Goal: Task Accomplishment & Management: Manage account settings

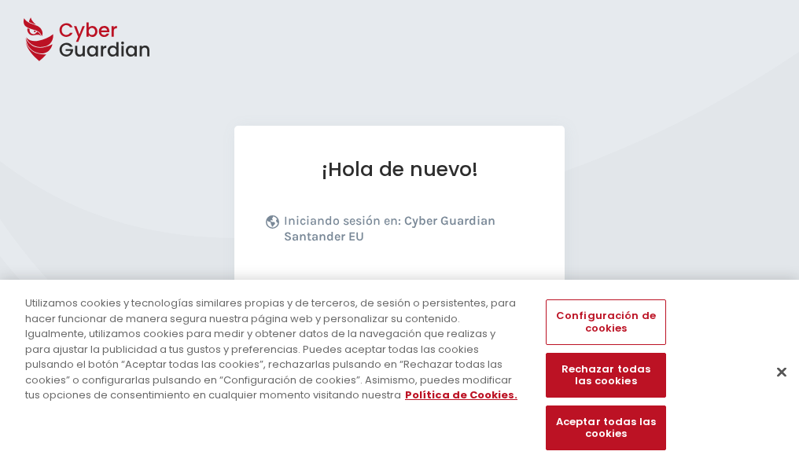
scroll to position [193, 0]
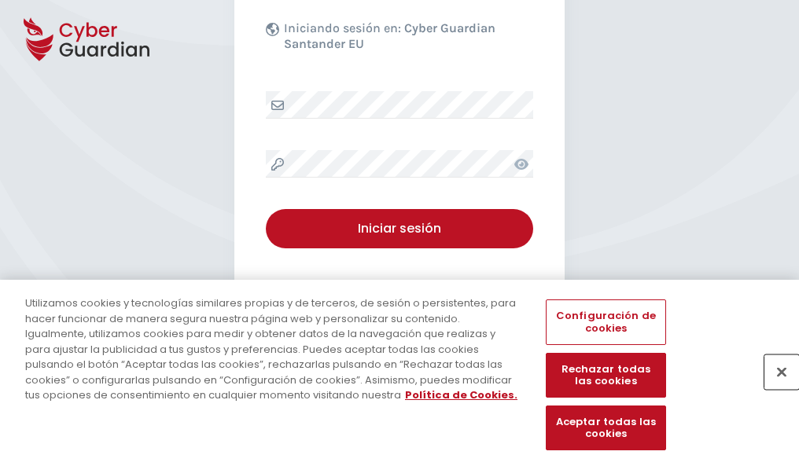
click at [774, 388] on button "Cerrar" at bounding box center [781, 372] width 35 height 35
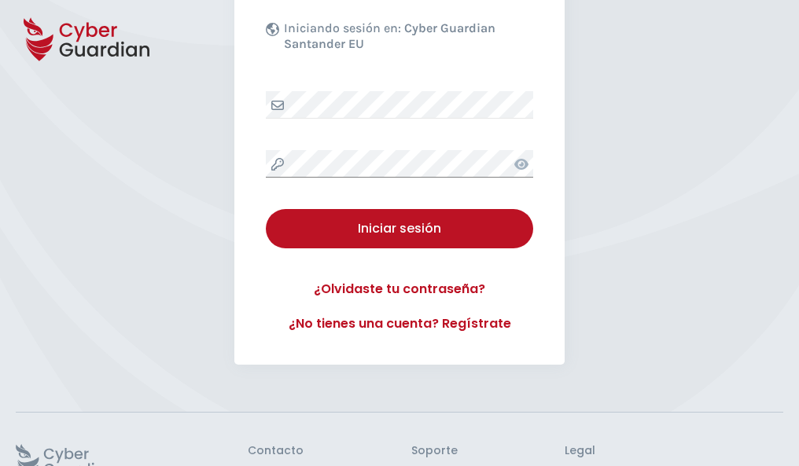
scroll to position [306, 0]
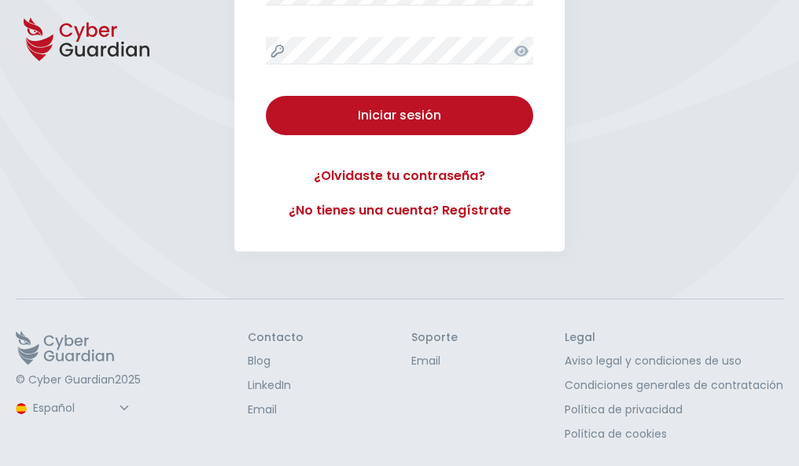
click at [266, 96] on button "Iniciar sesión" at bounding box center [399, 115] width 267 height 39
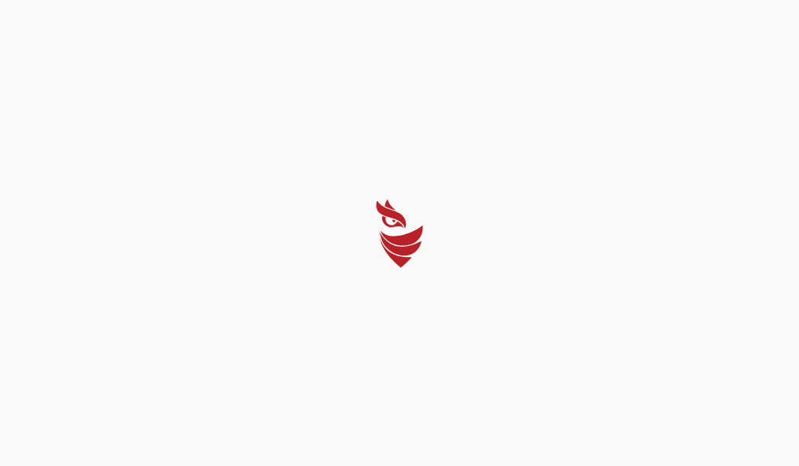
scroll to position [0, 0]
select select "English"
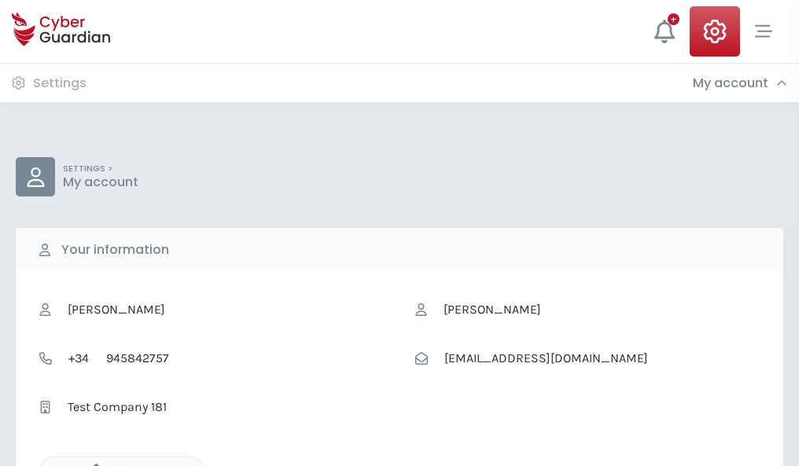
click at [92, 465] on icon "button" at bounding box center [92, 470] width 13 height 13
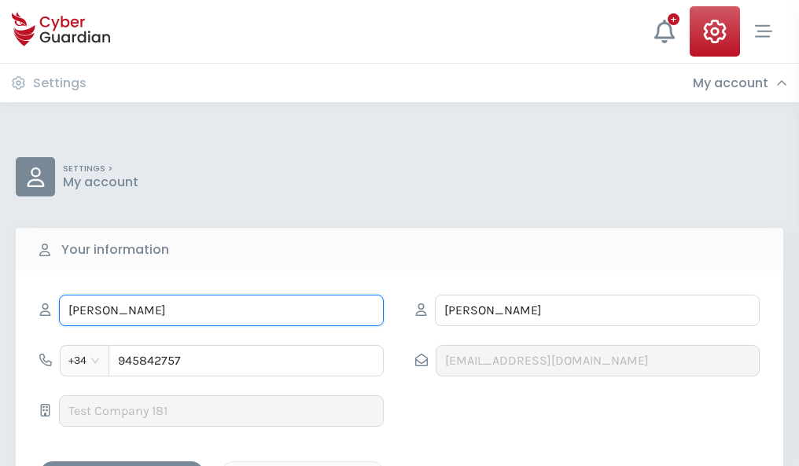
click at [221, 311] on input "CANDELARIA" at bounding box center [221, 310] width 325 height 31
type input "C"
type input "Mateo"
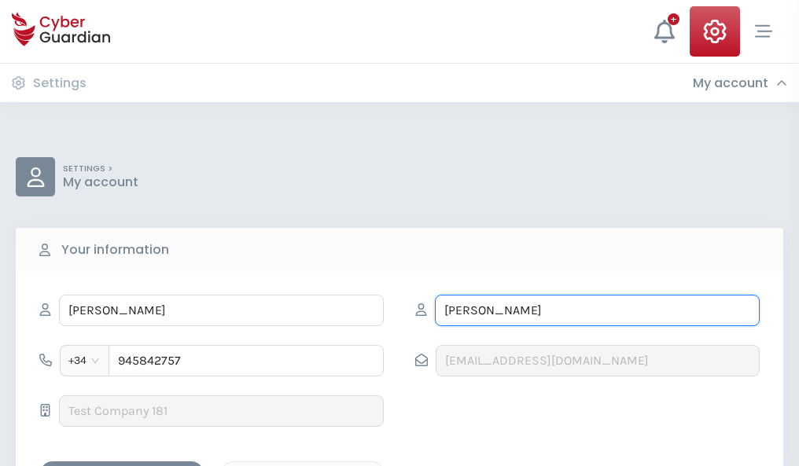
click at [597, 311] on input "RODRÍGUEZ" at bounding box center [597, 310] width 325 height 31
type input "R"
type input "Pastor"
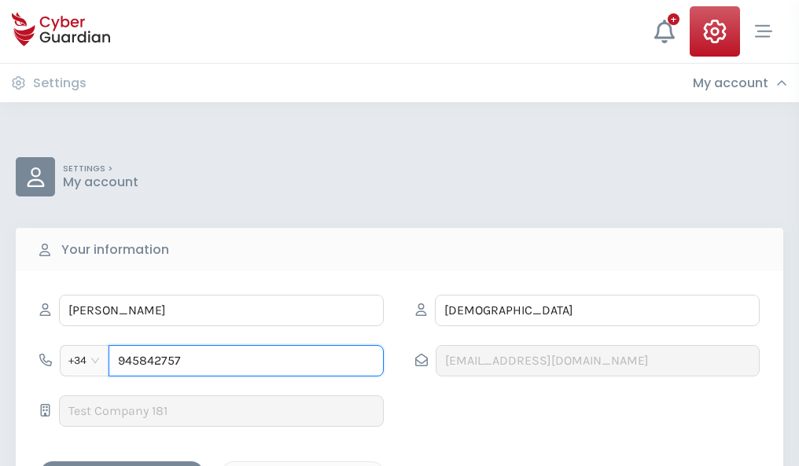
click at [246, 361] on input "945842757" at bounding box center [245, 360] width 275 height 31
type input "9"
type input "927795741"
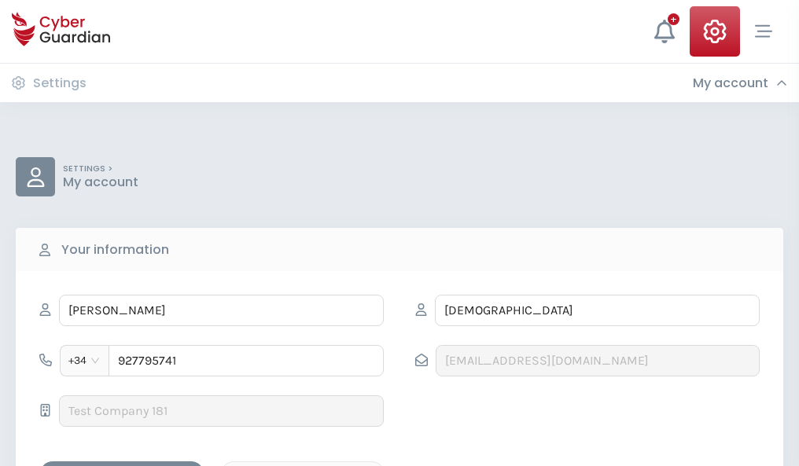
click at [122, 465] on div "Save changes" at bounding box center [121, 475] width 141 height 20
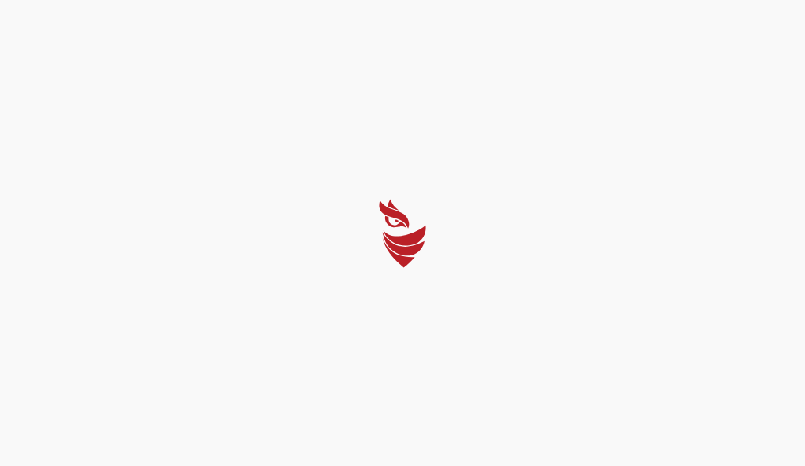
select select "English"
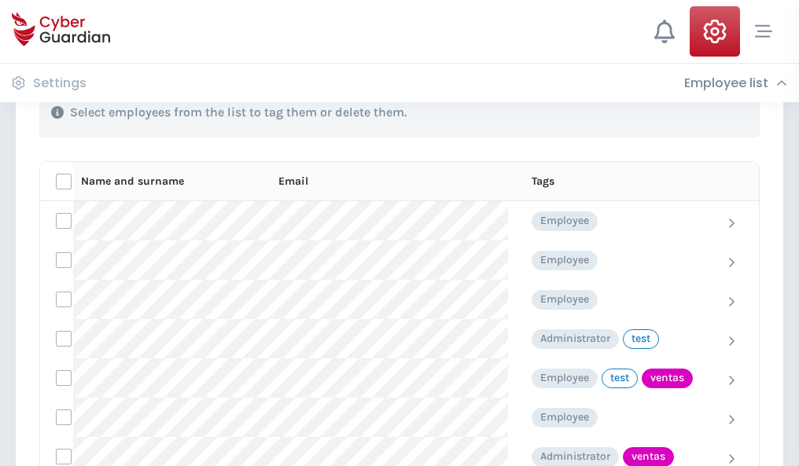
scroll to position [712, 0]
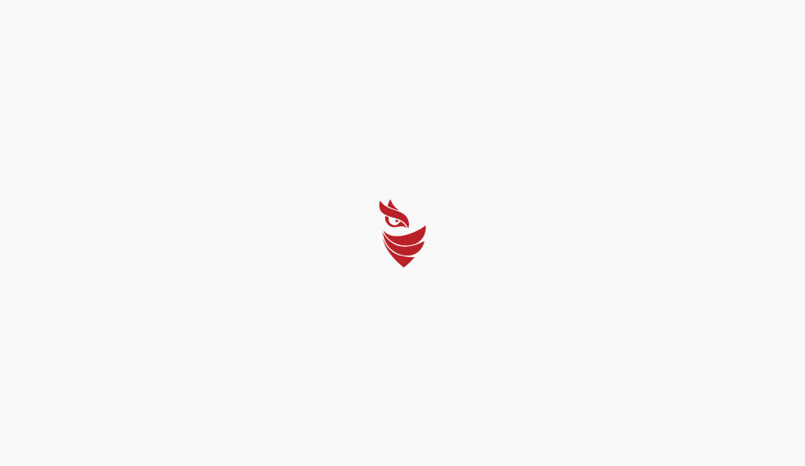
select select "English"
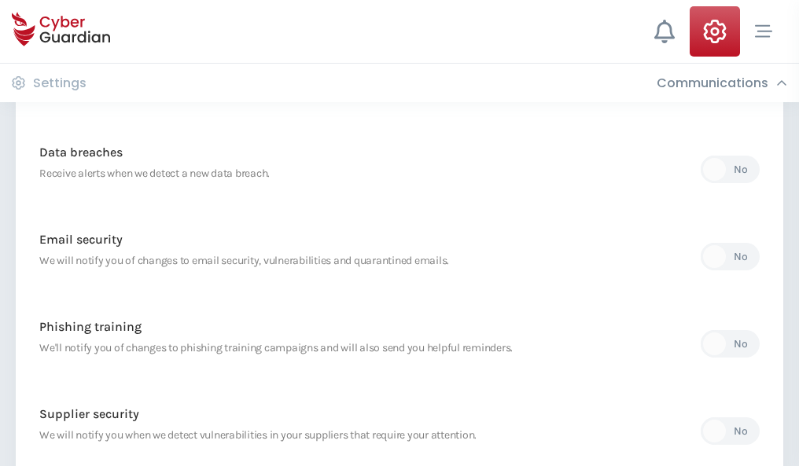
scroll to position [828, 0]
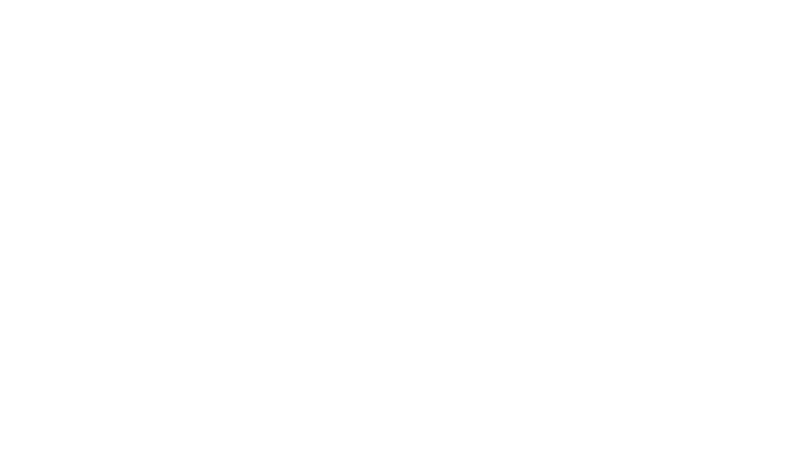
select select "English"
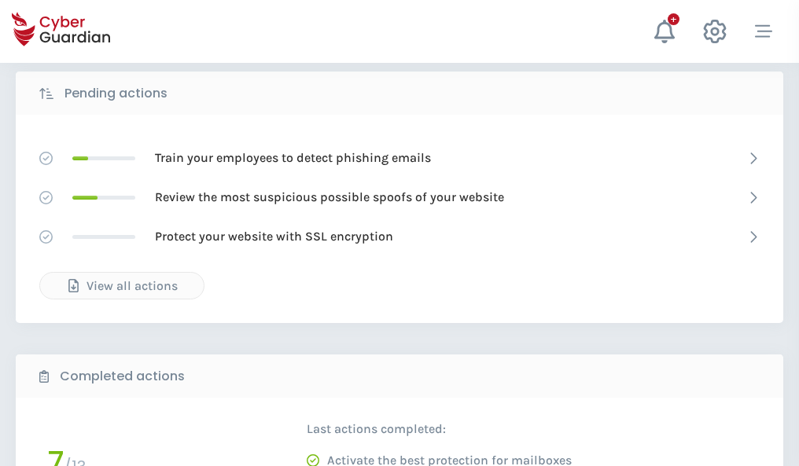
scroll to position [870, 0]
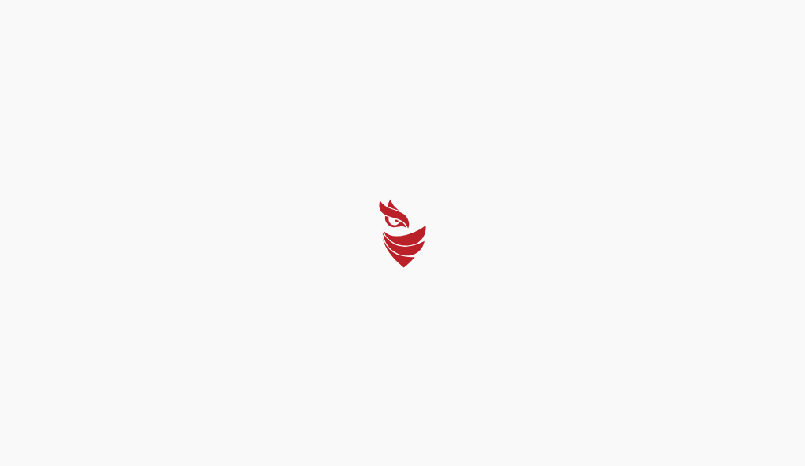
select select "English"
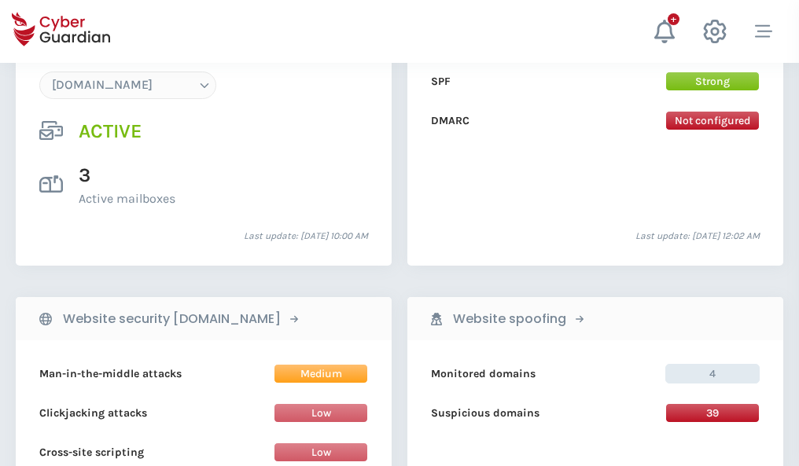
scroll to position [1674, 0]
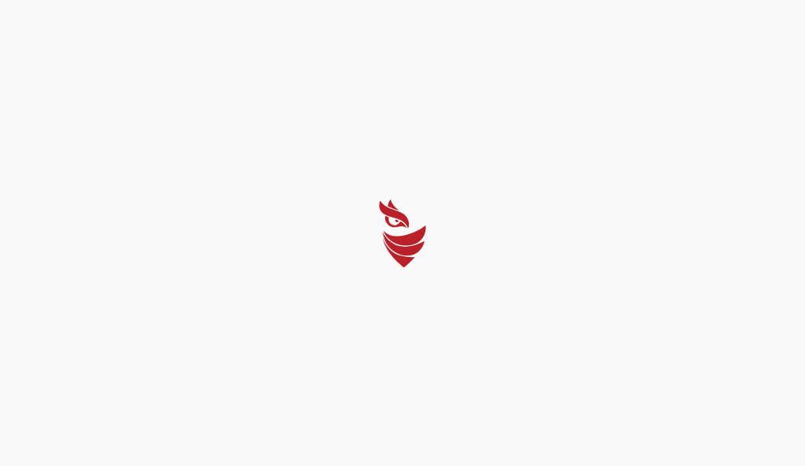
select select "English"
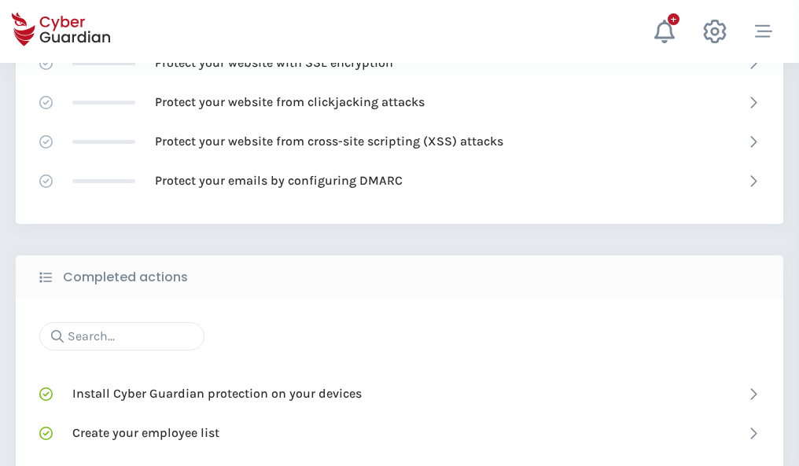
scroll to position [1047, 0]
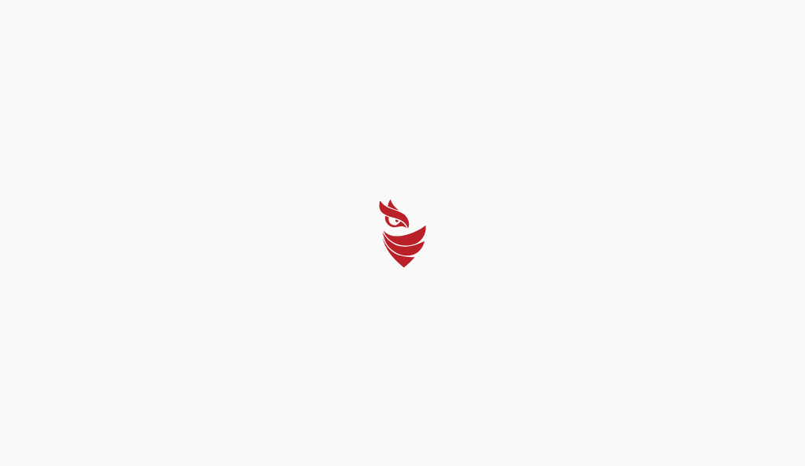
select select "English"
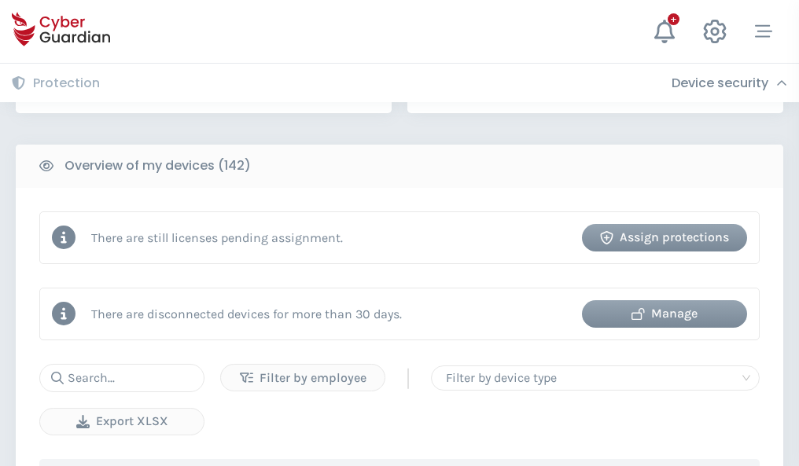
scroll to position [1523, 0]
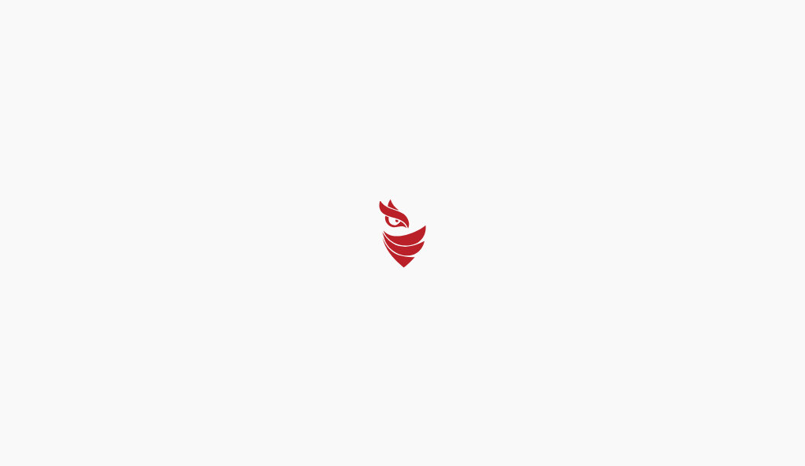
select select "English"
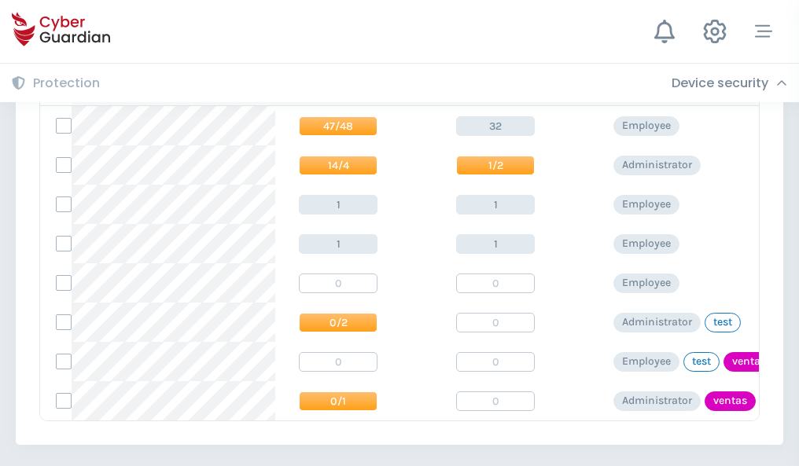
scroll to position [730, 0]
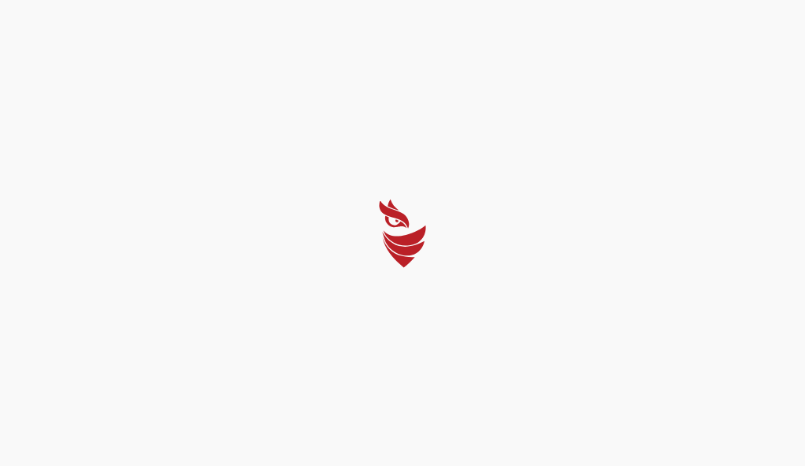
select select "English"
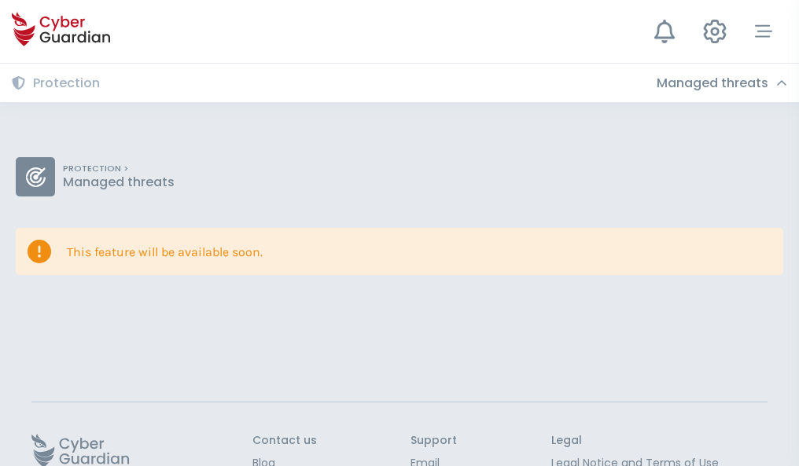
scroll to position [102, 0]
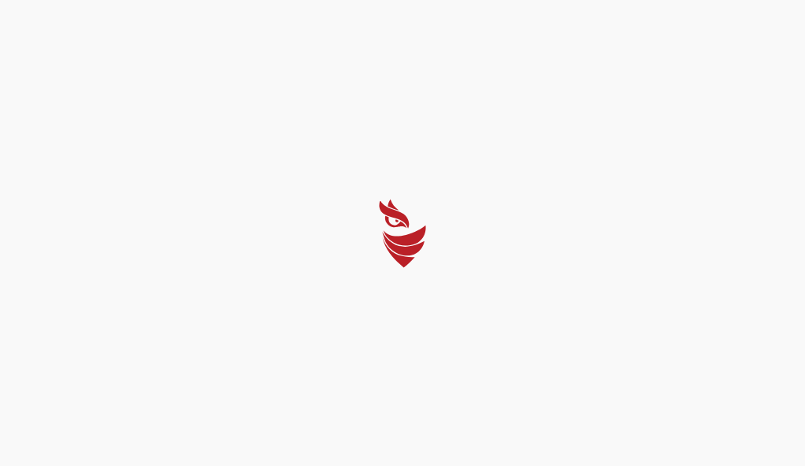
select select "English"
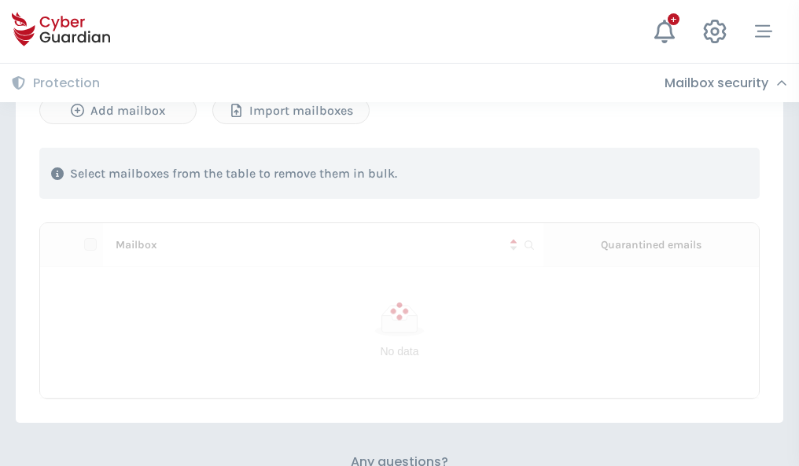
scroll to position [673, 0]
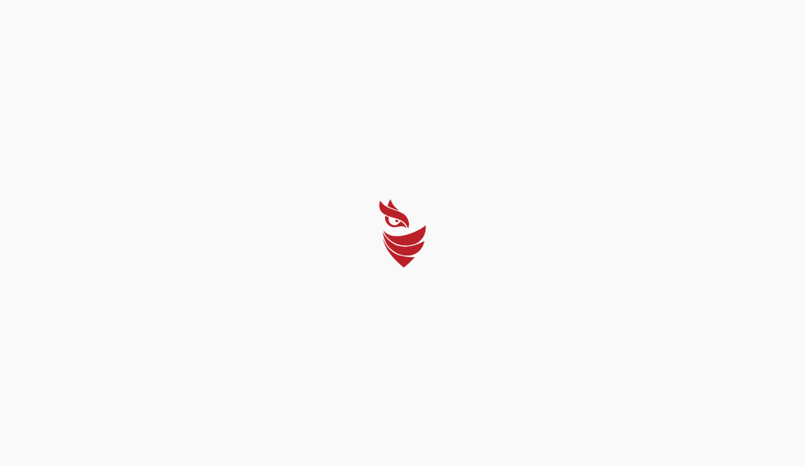
select select "English"
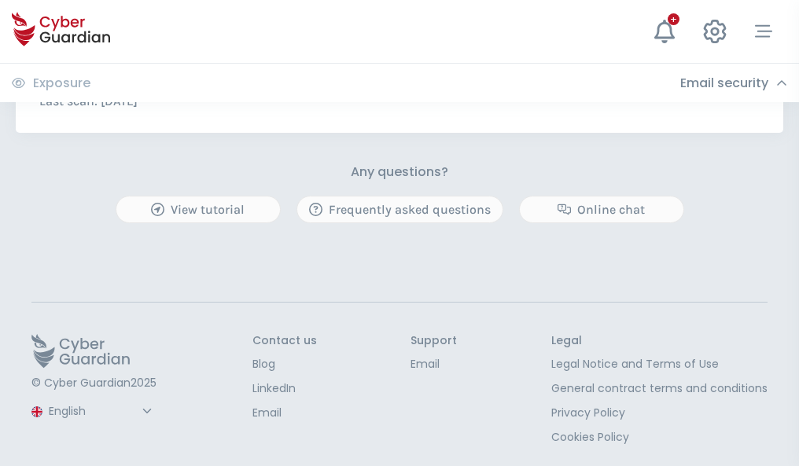
scroll to position [848, 0]
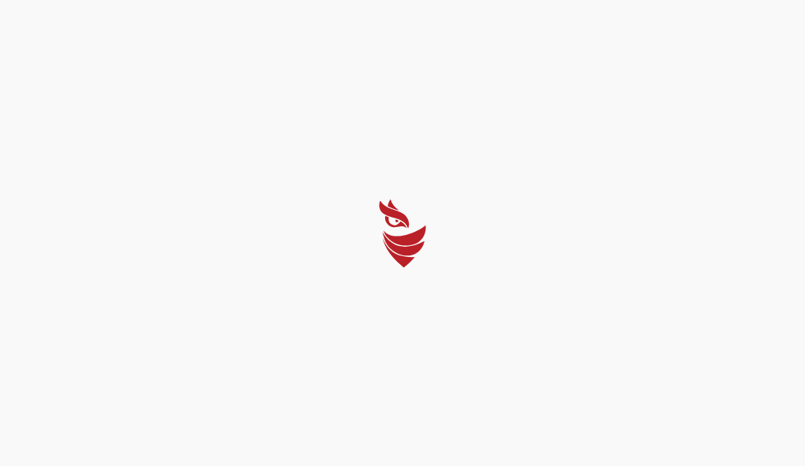
select select "English"
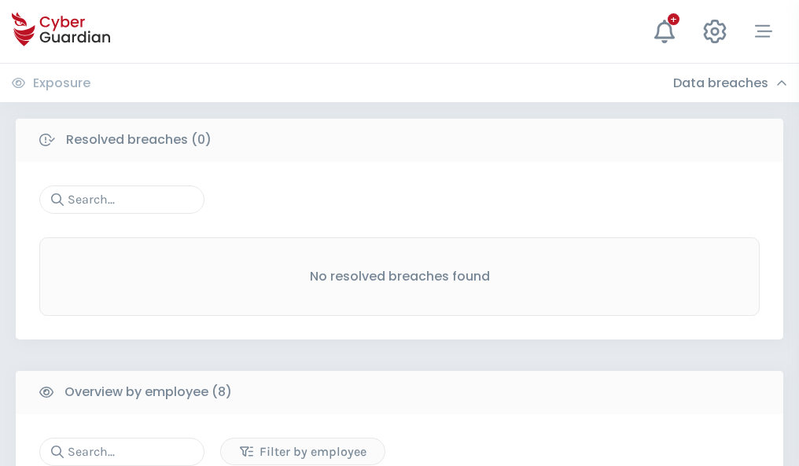
scroll to position [1340, 0]
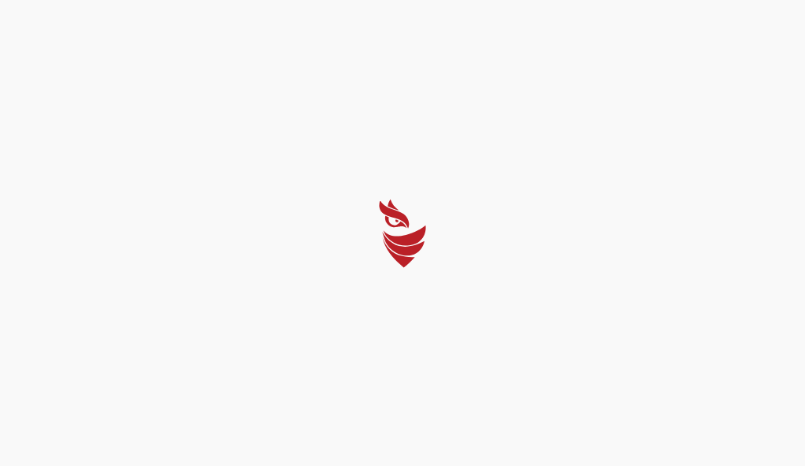
select select "English"
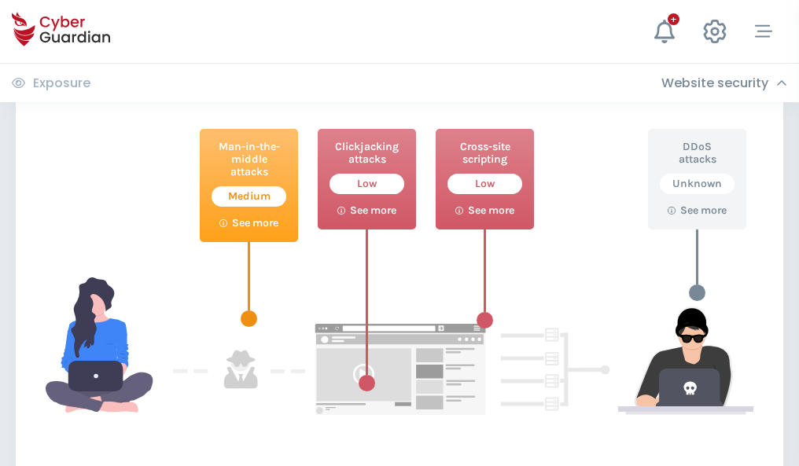
scroll to position [856, 0]
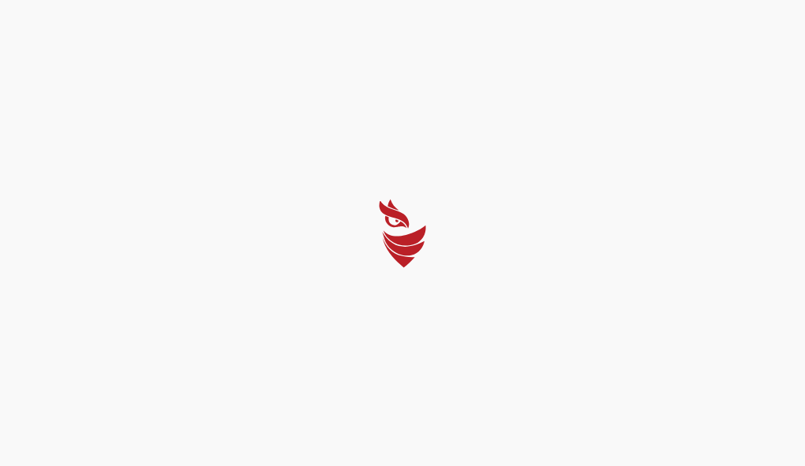
select select "English"
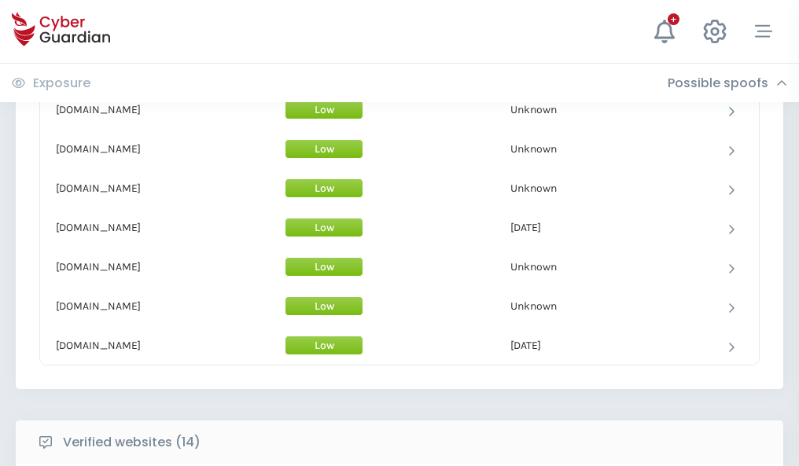
scroll to position [1533, 0]
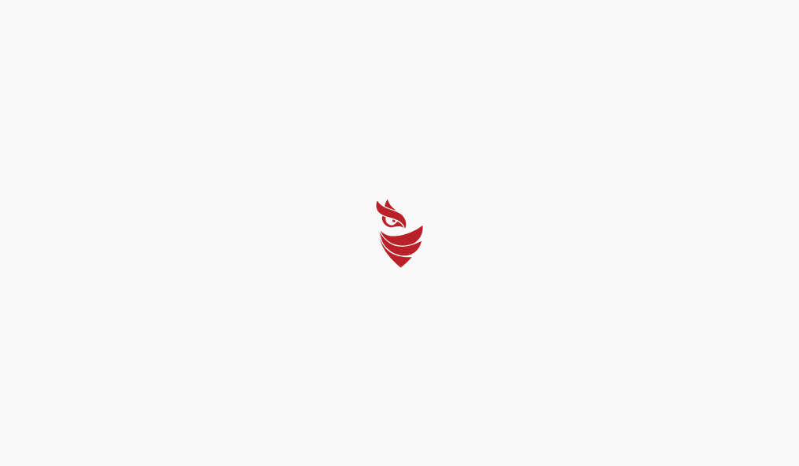
select select "English"
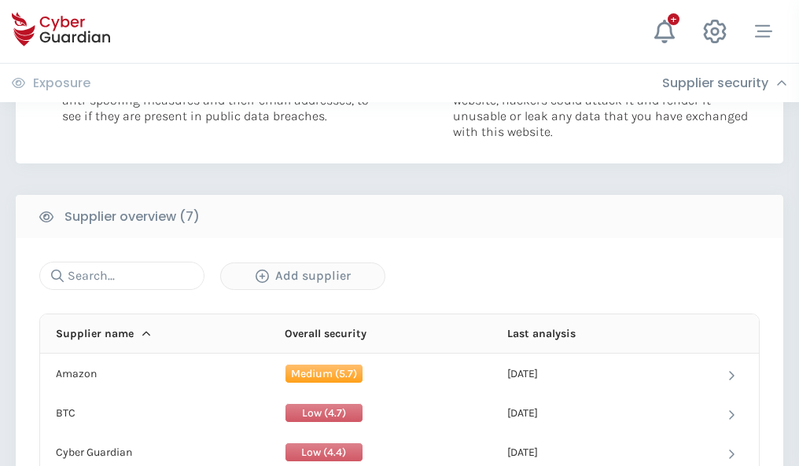
scroll to position [1018, 0]
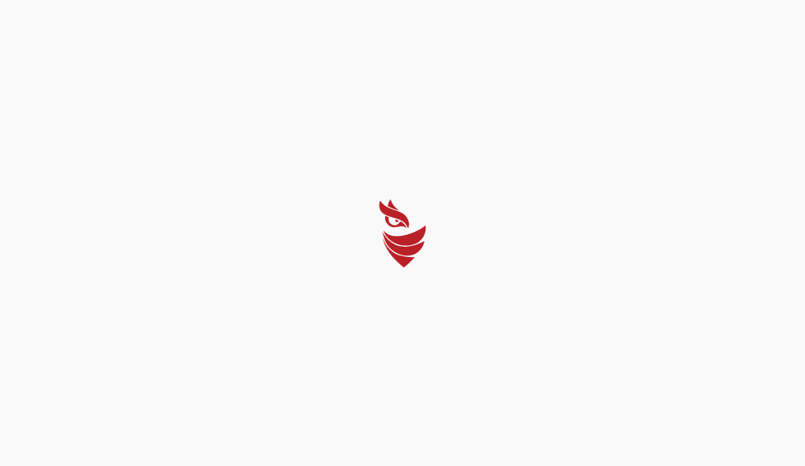
select select "English"
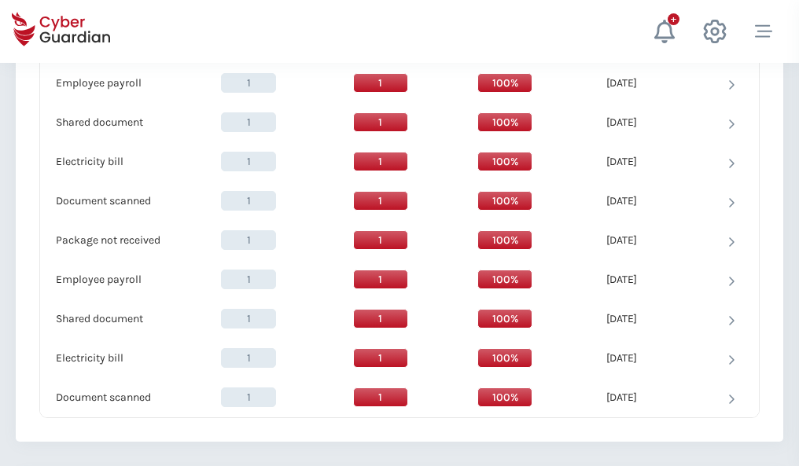
scroll to position [1611, 0]
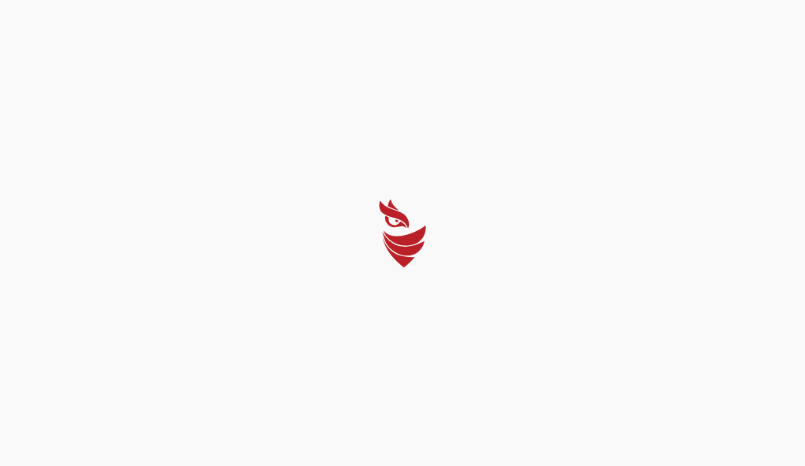
select select "English"
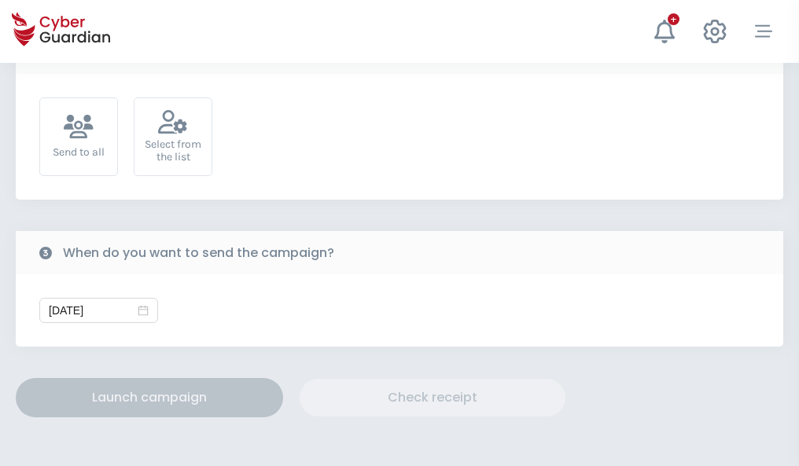
scroll to position [575, 0]
